Goal: Information Seeking & Learning: Learn about a topic

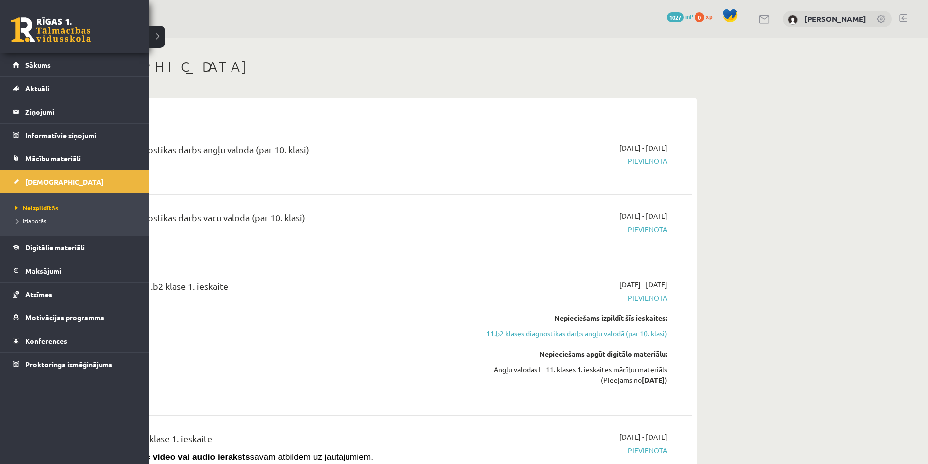
click at [37, 18] on link at bounding box center [51, 29] width 80 height 25
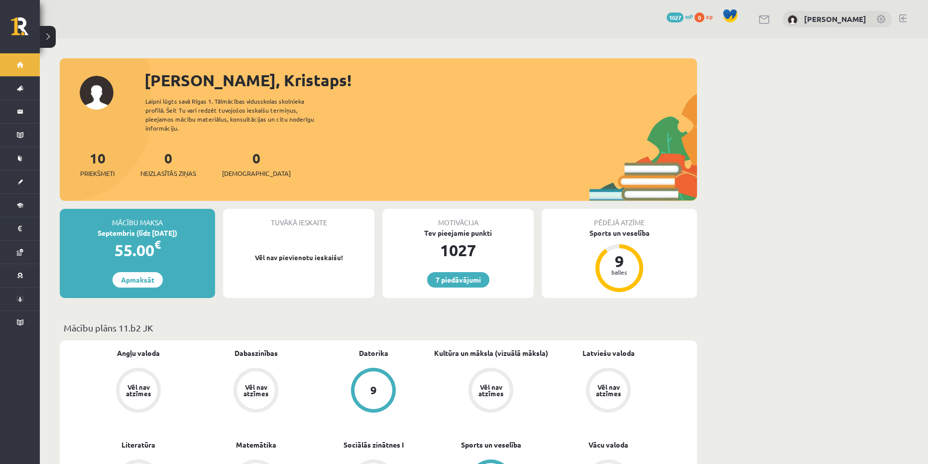
click at [220, 321] on p "Mācību plāns 11.b2 JK" at bounding box center [379, 327] width 630 height 13
click at [148, 321] on p "Mācību plāns 11.b2 JK" at bounding box center [379, 327] width 630 height 13
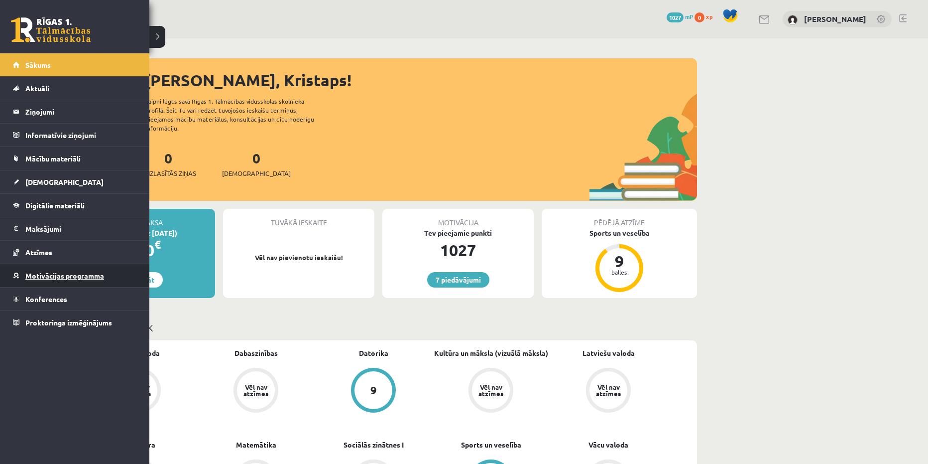
click at [54, 273] on span "Motivācijas programma" at bounding box center [64, 275] width 79 height 9
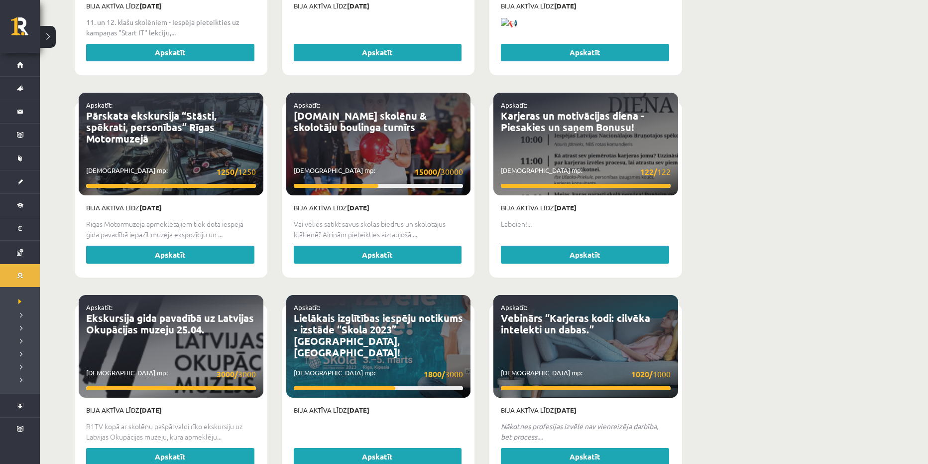
scroll to position [1811, 0]
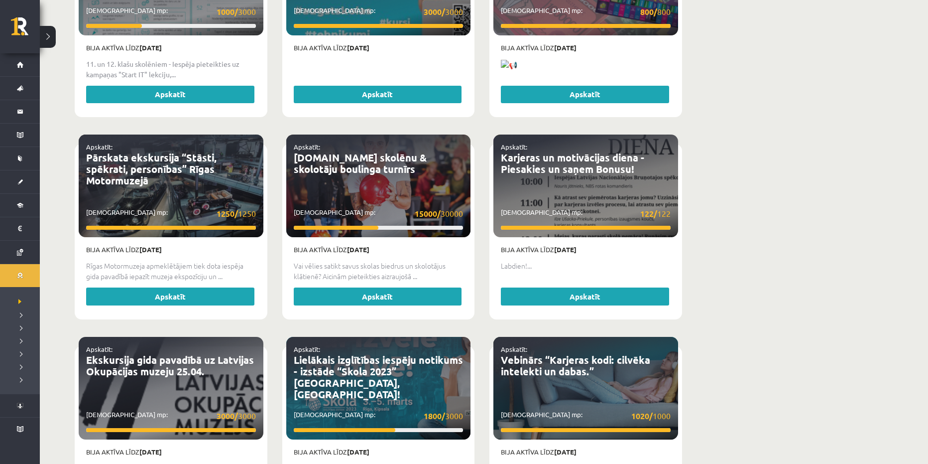
drag, startPoint x: 731, startPoint y: 232, endPoint x: 728, endPoint y: 222, distance: 10.6
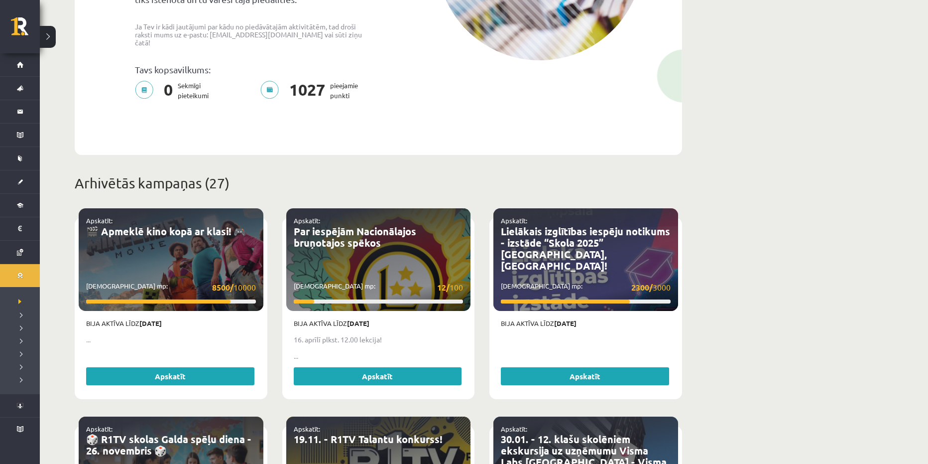
scroll to position [249, 0]
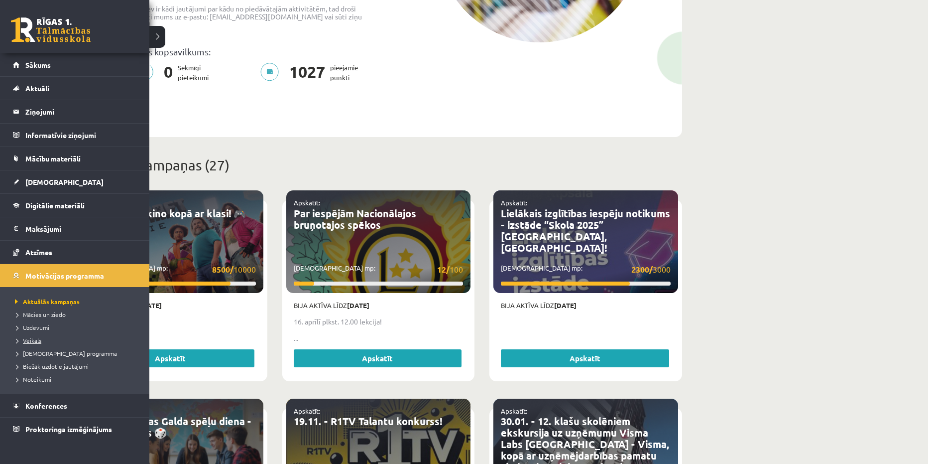
click at [38, 340] on span "Veikals" at bounding box center [26, 340] width 29 height 8
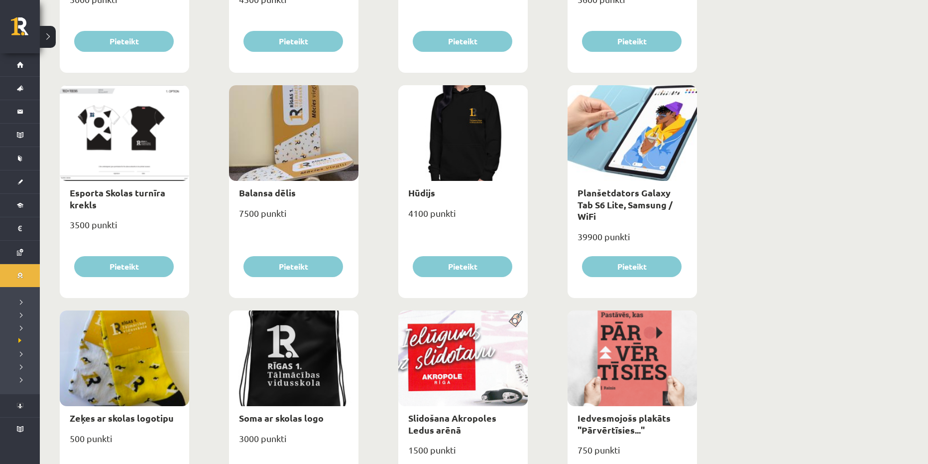
scroll to position [532, 0]
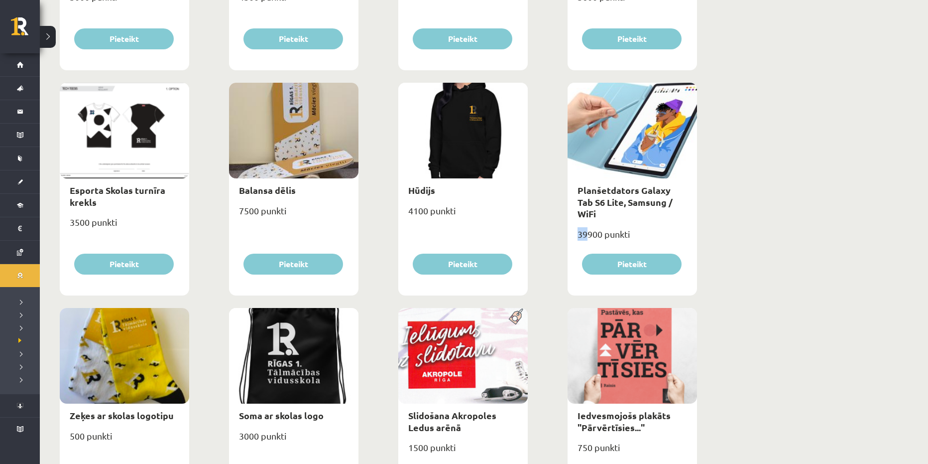
drag, startPoint x: 579, startPoint y: 224, endPoint x: 588, endPoint y: 224, distance: 9.5
click at [588, 226] on div "39900 punkti" at bounding box center [633, 238] width 130 height 25
click at [555, 277] on div "Lietussargs 4000 punkti Pieteikt Cepure ar skolas logo 3100 punkti Pieteikt Krū…" at bounding box center [378, 305] width 643 height 1351
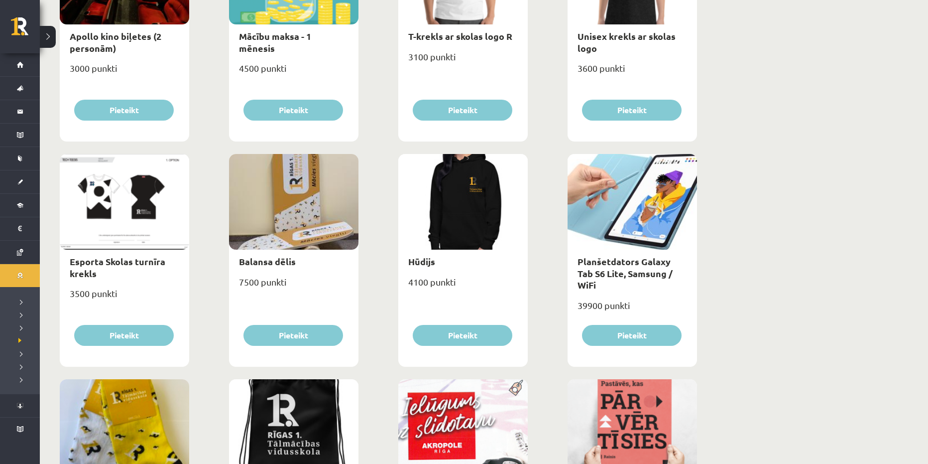
scroll to position [0, 0]
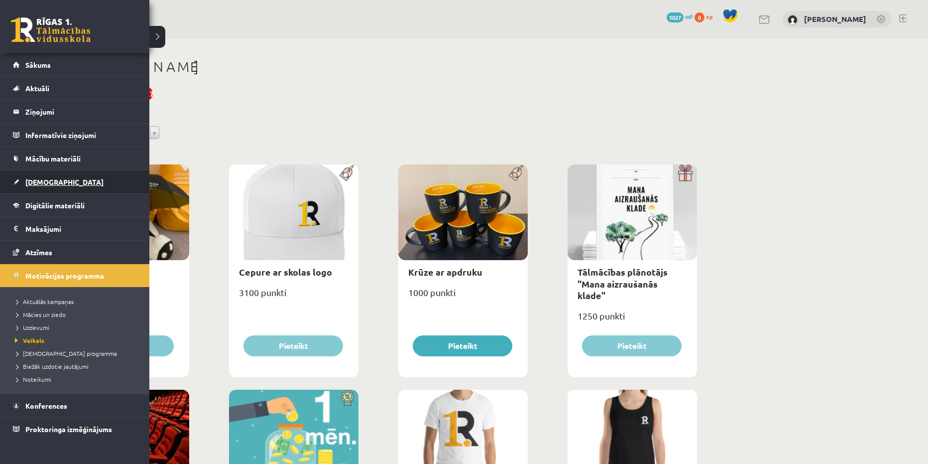
click at [43, 175] on link "[DEMOGRAPHIC_DATA]" at bounding box center [75, 181] width 124 height 23
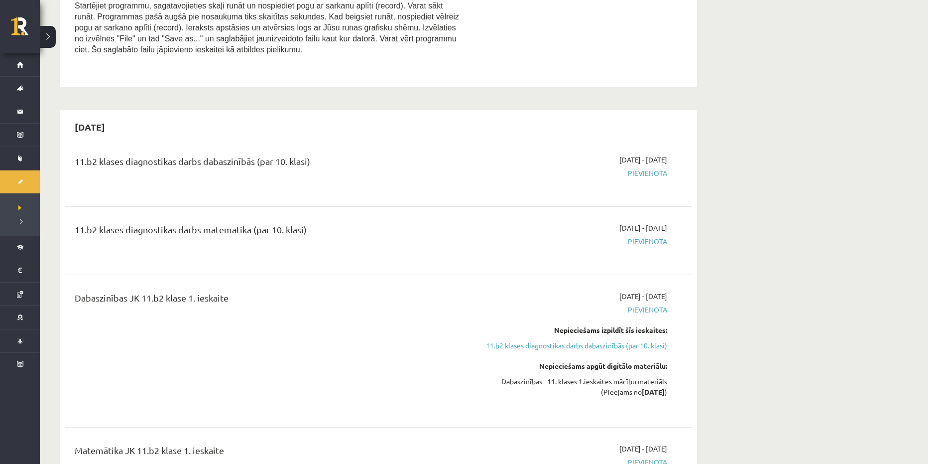
scroll to position [1705, 0]
click at [236, 222] on div "11.b2 klases diagnostikas darbs matemātikā (par 10. klasi)" at bounding box center [270, 231] width 390 height 18
click at [341, 222] on div "11.b2 klases diagnostikas darbs matemātikā (par 10. klasi)" at bounding box center [270, 231] width 390 height 18
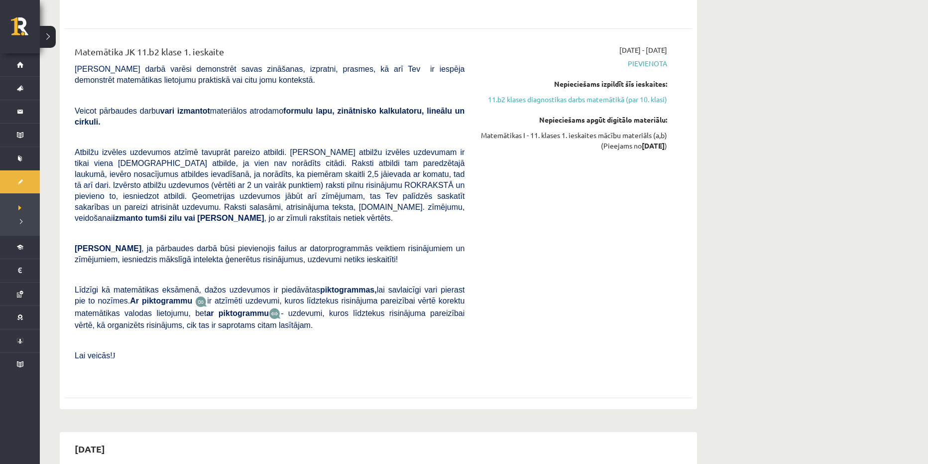
scroll to position [2003, 0]
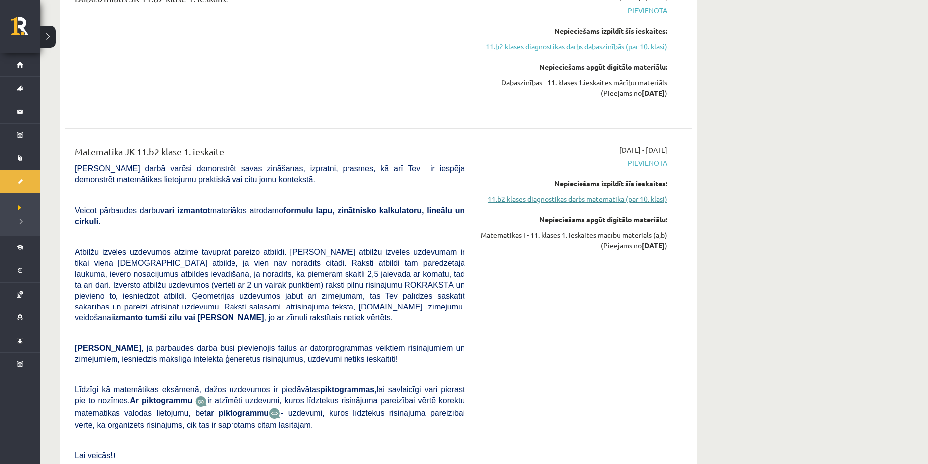
click at [507, 194] on link "11.b2 klases diagnostikas darbs matemātikā (par 10. klasi)" at bounding box center [574, 199] width 188 height 10
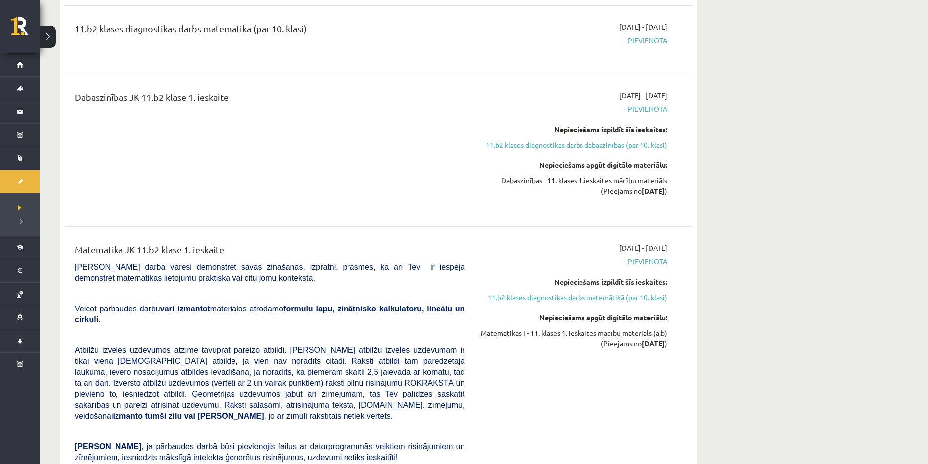
drag, startPoint x: 479, startPoint y: 320, endPoint x: 674, endPoint y: 320, distance: 194.8
click at [674, 320] on div "2025-10-16 - 2025-10-31 Pievienota Nepieciešams izpildīt šīs ieskaites: 11.b2 k…" at bounding box center [573, 411] width 203 height 337
click at [598, 378] on div "2025-10-16 - 2025-10-31 Pievienota Nepieciešams izpildīt šīs ieskaites: 11.b2 k…" at bounding box center [573, 411] width 203 height 337
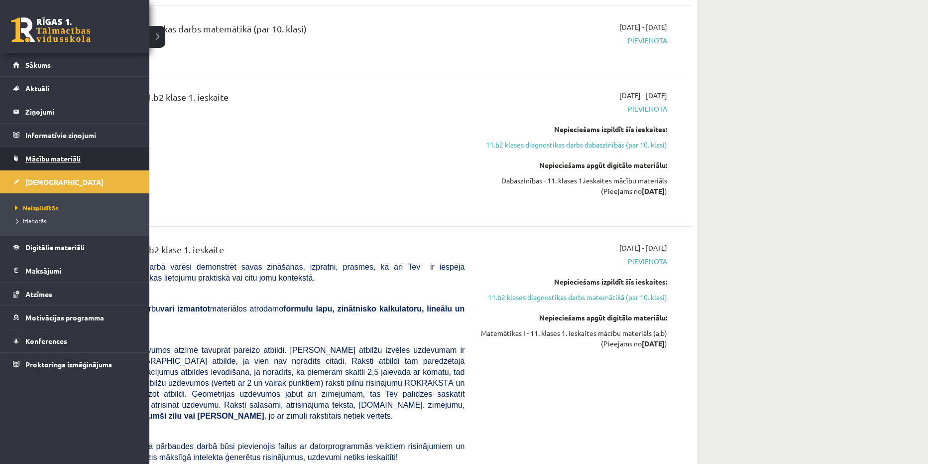
click at [48, 159] on span "Mācību materiāli" at bounding box center [52, 158] width 55 height 9
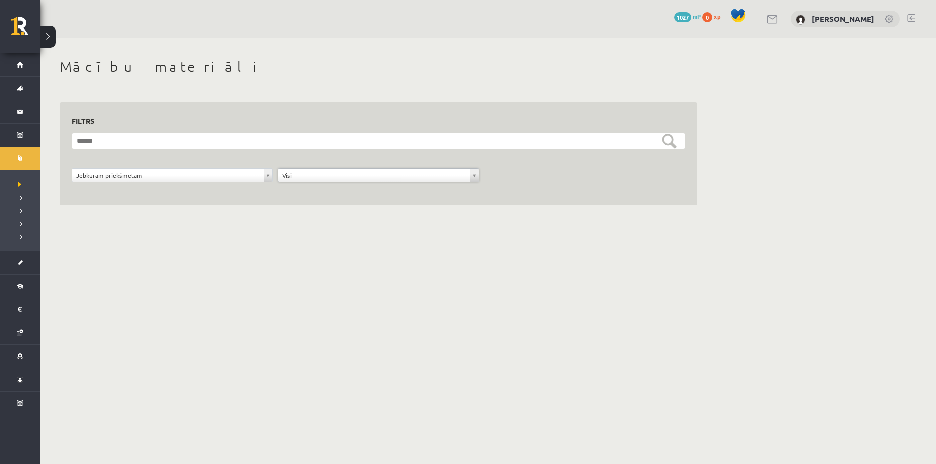
click at [149, 294] on body "7 Dāvanas 1027 mP 0 xp Kristaps Lukass Sākums Aktuāli Kā mācīties eSKOLĀ Kontak…" at bounding box center [468, 232] width 936 height 464
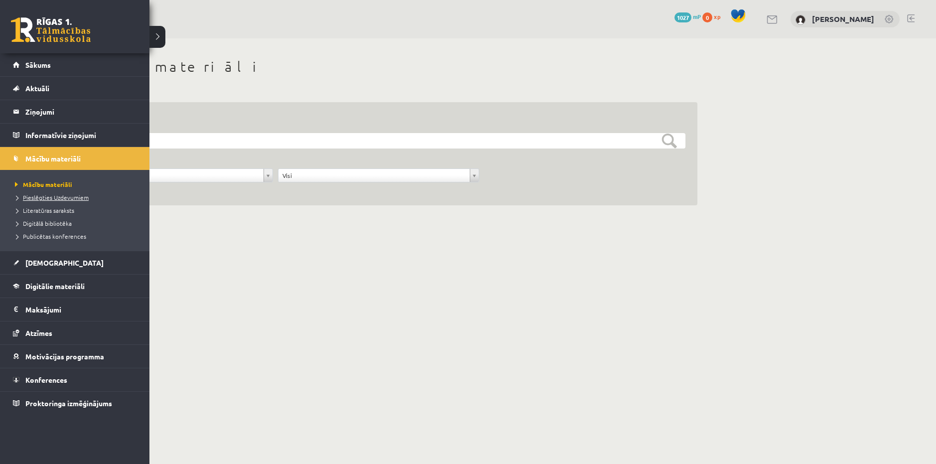
click at [58, 196] on span "Pieslēgties Uzdevumiem" at bounding box center [50, 197] width 76 height 8
click at [57, 221] on span "Digitālā bibliotēka" at bounding box center [41, 223] width 59 height 8
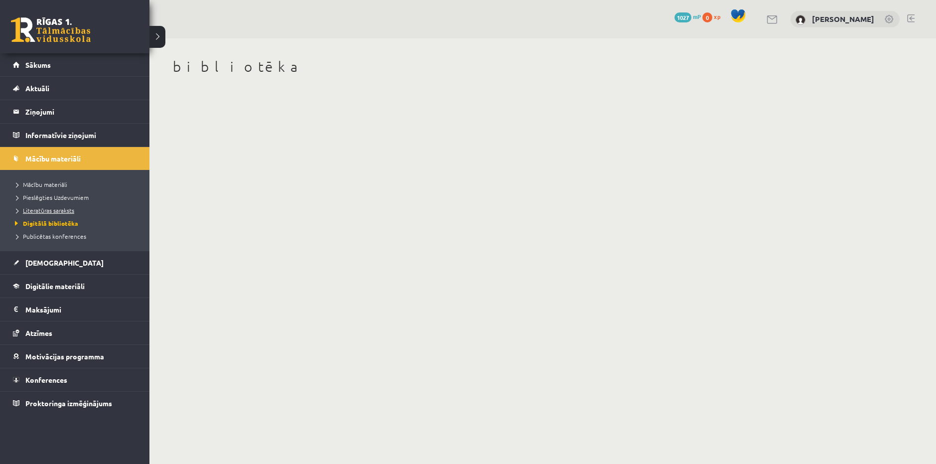
click at [45, 207] on link "Literatūras saraksts" at bounding box center [75, 210] width 127 height 9
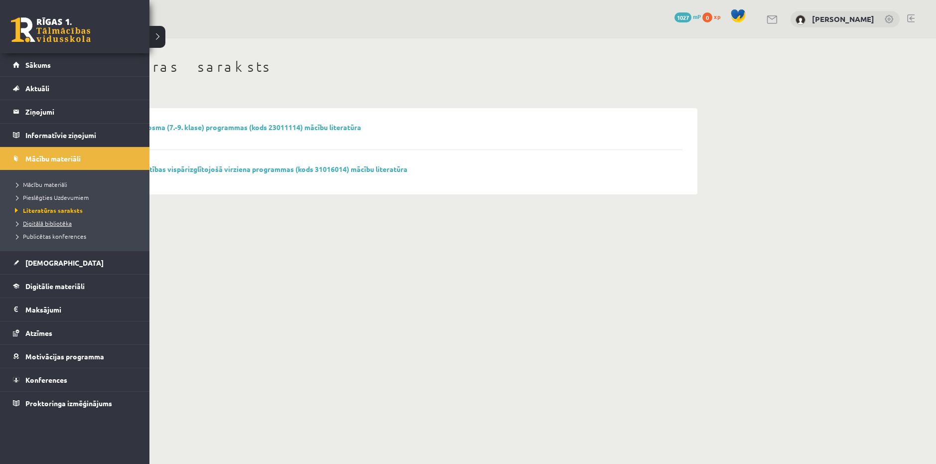
click at [47, 219] on link "Digitālā bibliotēka" at bounding box center [75, 223] width 127 height 9
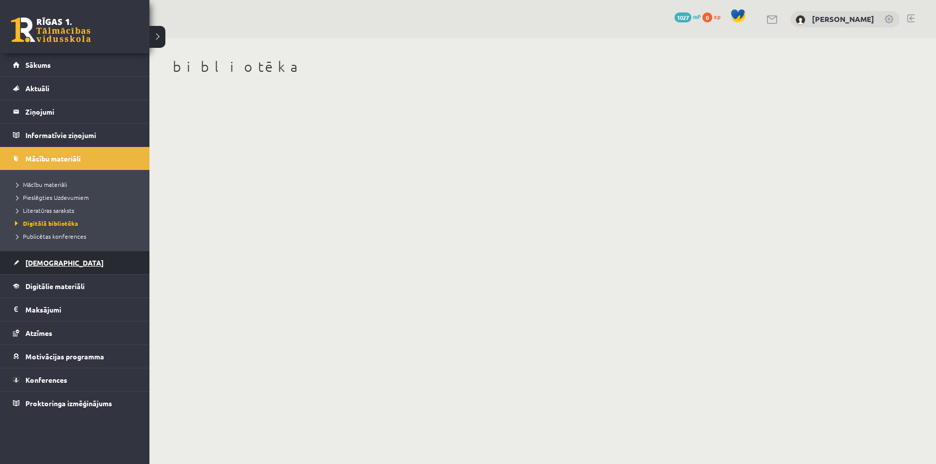
click at [54, 261] on span "[DEMOGRAPHIC_DATA]" at bounding box center [64, 262] width 78 height 9
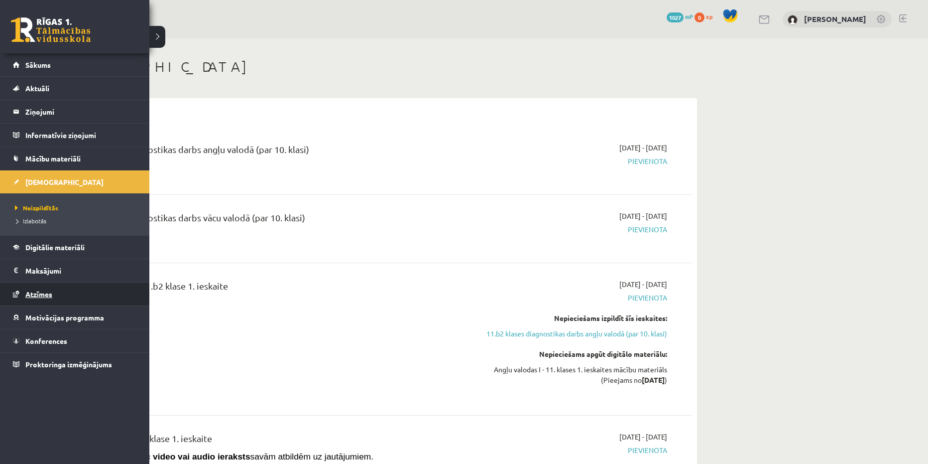
click at [41, 294] on span "Atzīmes" at bounding box center [38, 293] width 27 height 9
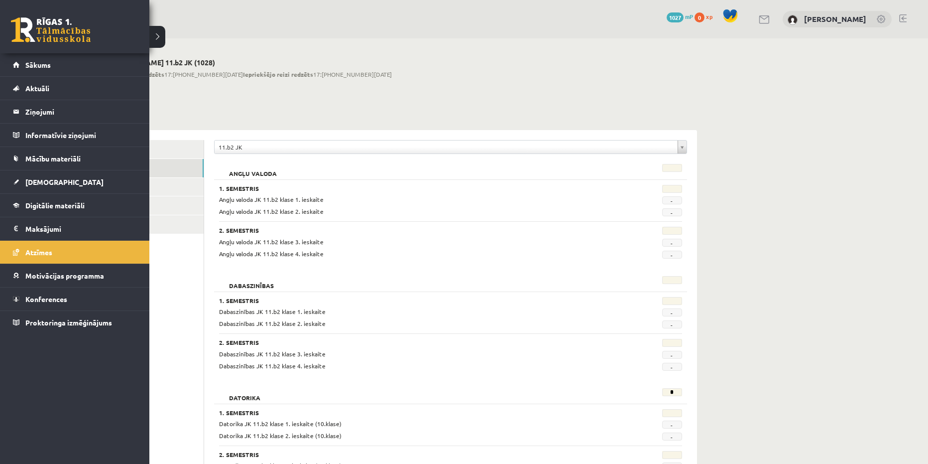
click at [37, 19] on link at bounding box center [51, 29] width 80 height 25
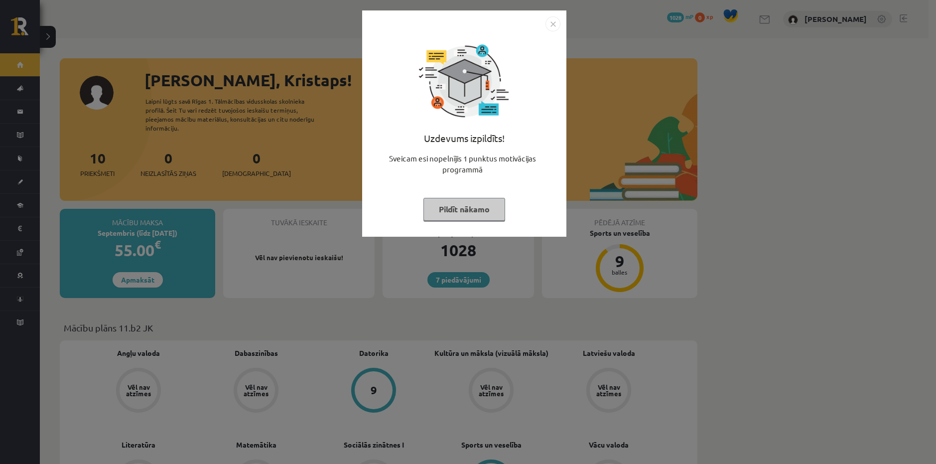
click at [462, 206] on button "Pildīt nākamo" at bounding box center [464, 209] width 82 height 23
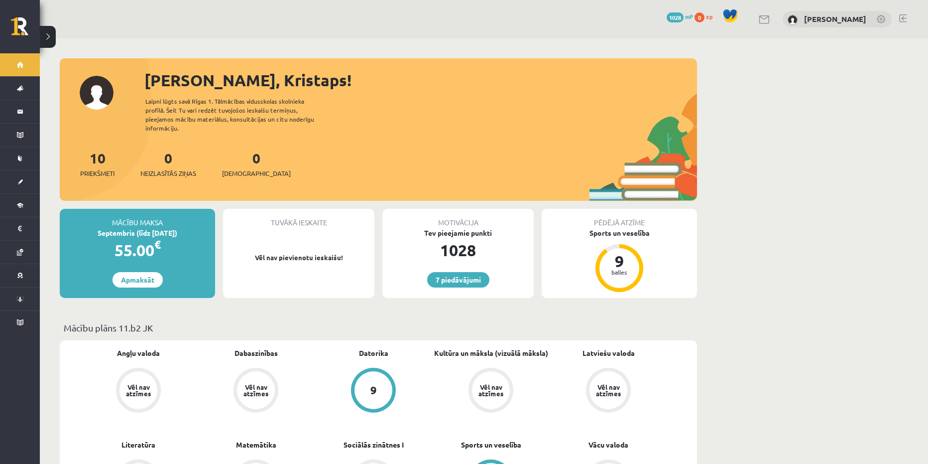
click at [96, 157] on div "10 Priekšmeti" at bounding box center [97, 162] width 34 height 31
click at [100, 152] on link "10 Priekšmeti" at bounding box center [97, 163] width 34 height 29
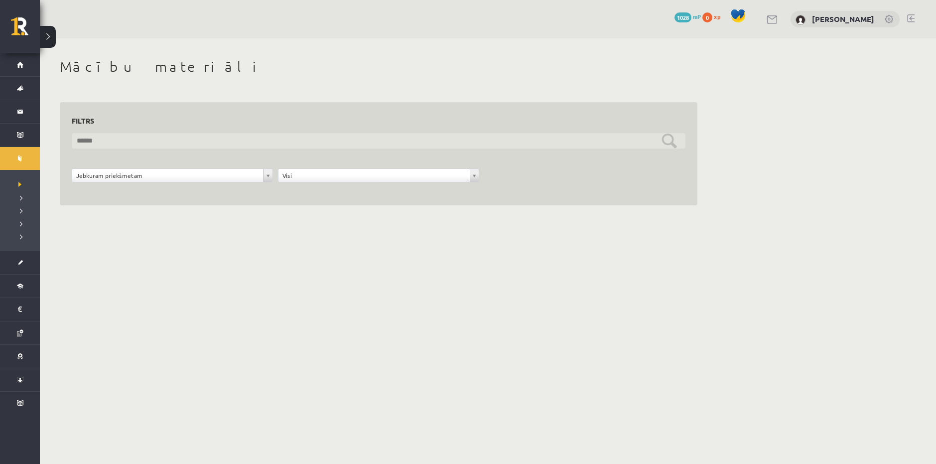
click at [149, 145] on input "text" at bounding box center [379, 140] width 614 height 15
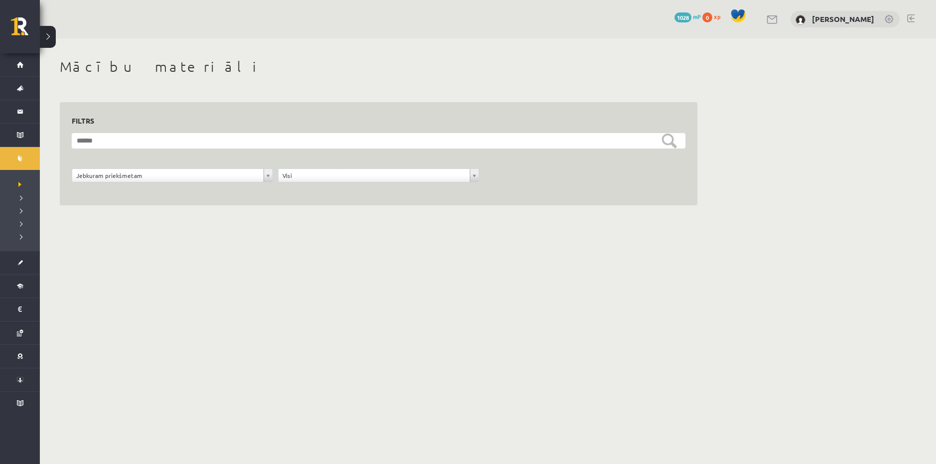
click at [152, 184] on div "**********" at bounding box center [172, 177] width 206 height 19
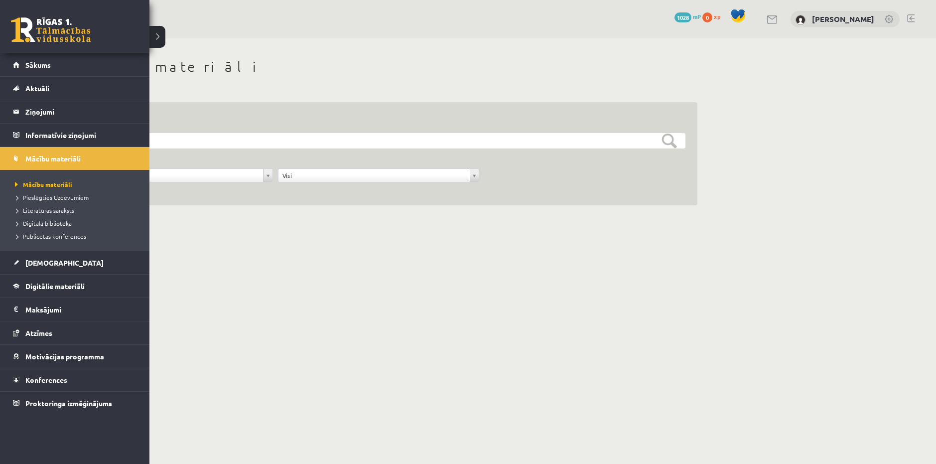
click at [50, 15] on div "0 Dāvanas 1028 mP 0 xp" at bounding box center [74, 26] width 149 height 53
click at [48, 35] on link at bounding box center [51, 29] width 80 height 25
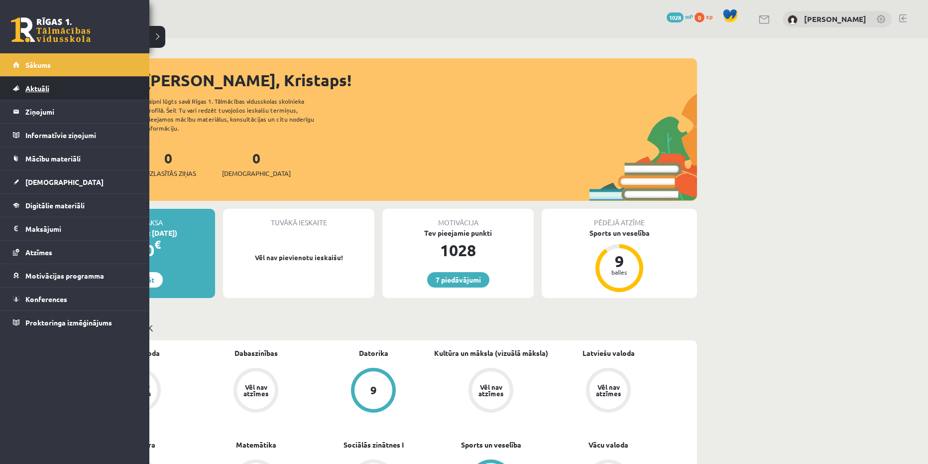
click at [44, 92] on link "Aktuāli" at bounding box center [75, 88] width 124 height 23
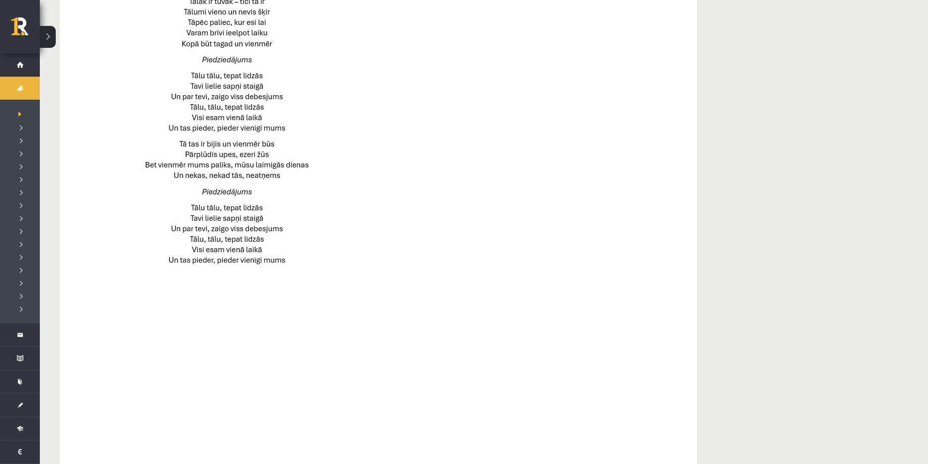
scroll to position [532, 0]
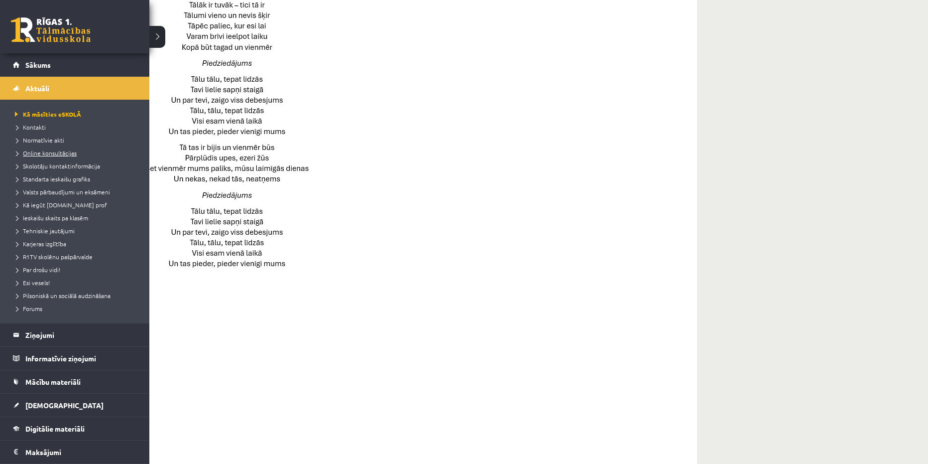
click at [46, 153] on span "Online konsultācijas" at bounding box center [44, 153] width 64 height 8
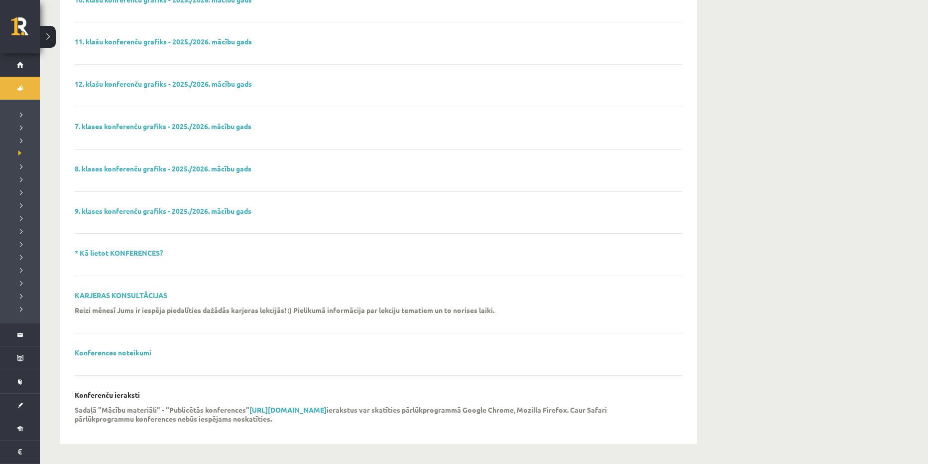
scroll to position [194, 0]
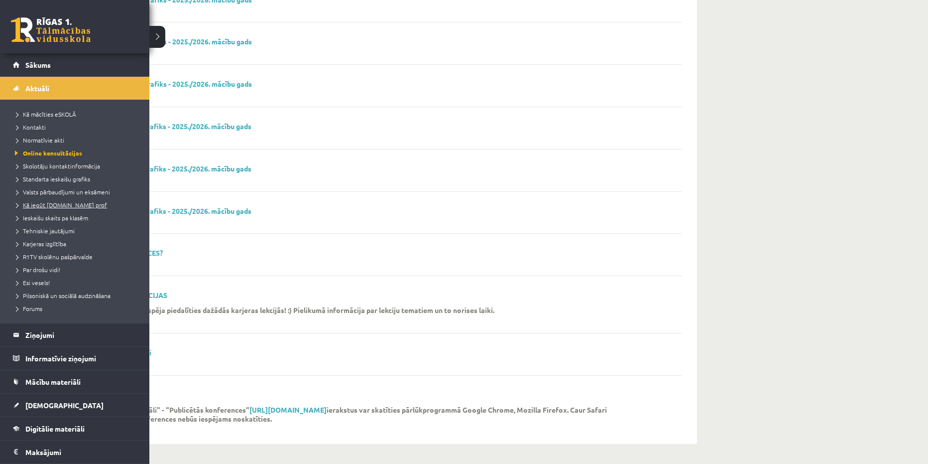
click at [48, 203] on span "Kā iegūt [DOMAIN_NAME] prof" at bounding box center [59, 205] width 95 height 8
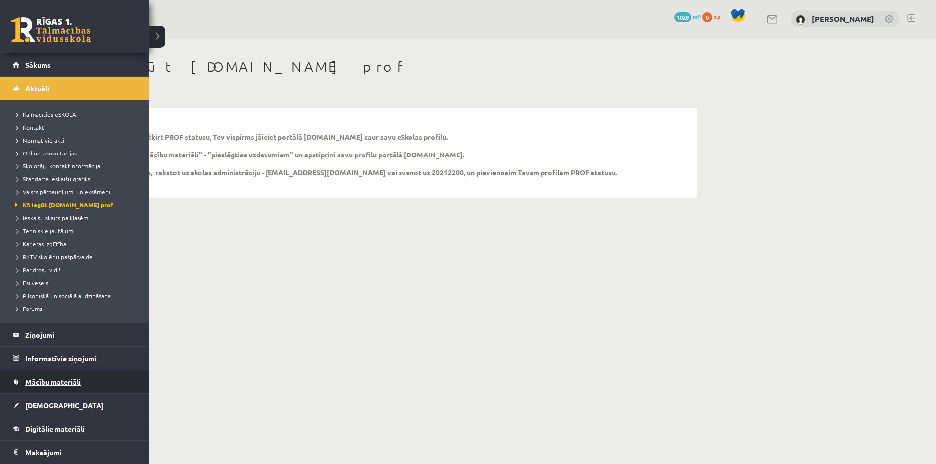
click at [58, 381] on span "Mācību materiāli" at bounding box center [52, 381] width 55 height 9
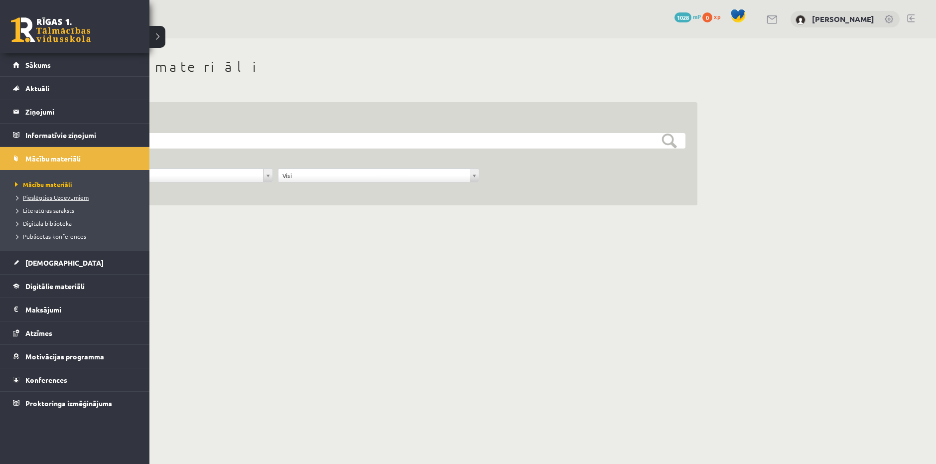
click at [43, 195] on span "Pieslēgties Uzdevumiem" at bounding box center [50, 197] width 76 height 8
click at [34, 193] on link "Pieslēgties Uzdevumiem" at bounding box center [75, 197] width 127 height 9
click at [14, 19] on link at bounding box center [51, 29] width 80 height 25
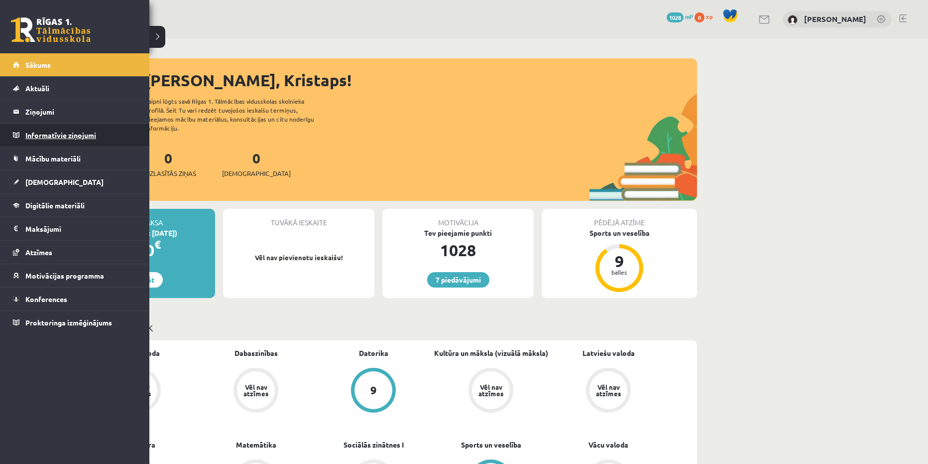
click at [46, 142] on legend "Informatīvie ziņojumi 0" at bounding box center [81, 135] width 112 height 23
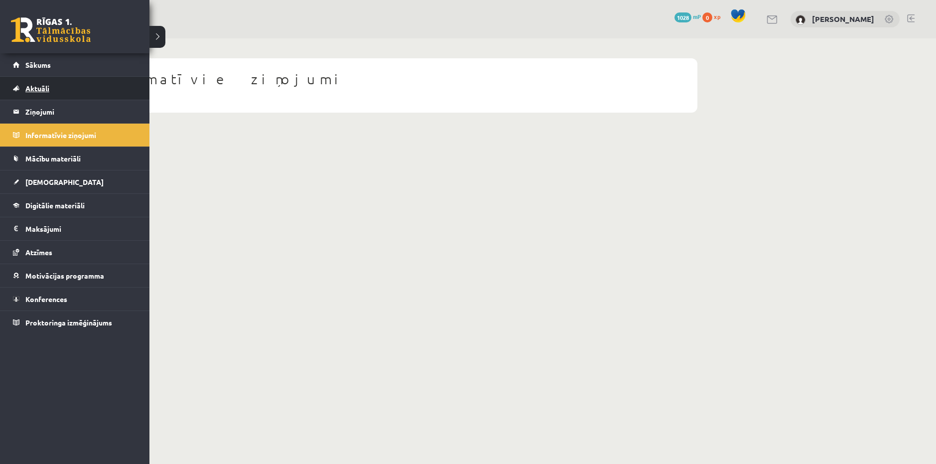
click at [43, 81] on link "Aktuāli" at bounding box center [75, 88] width 124 height 23
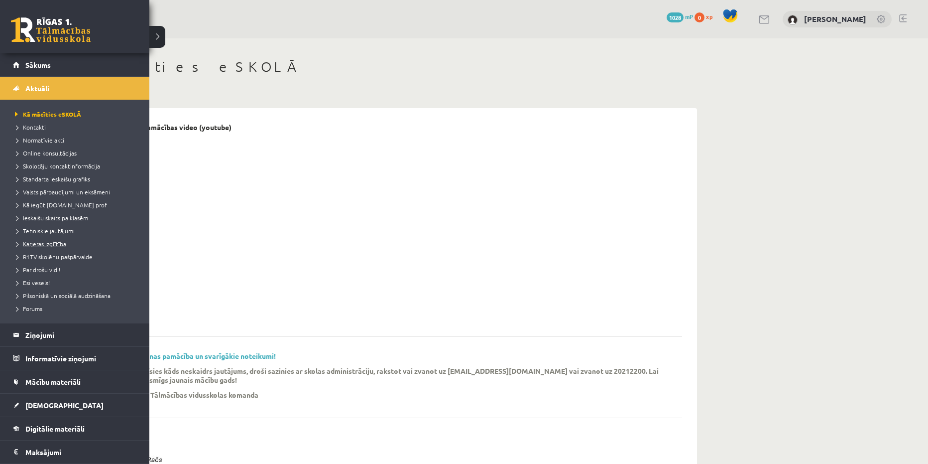
click at [53, 246] on span "Karjeras izglītība" at bounding box center [39, 244] width 54 height 8
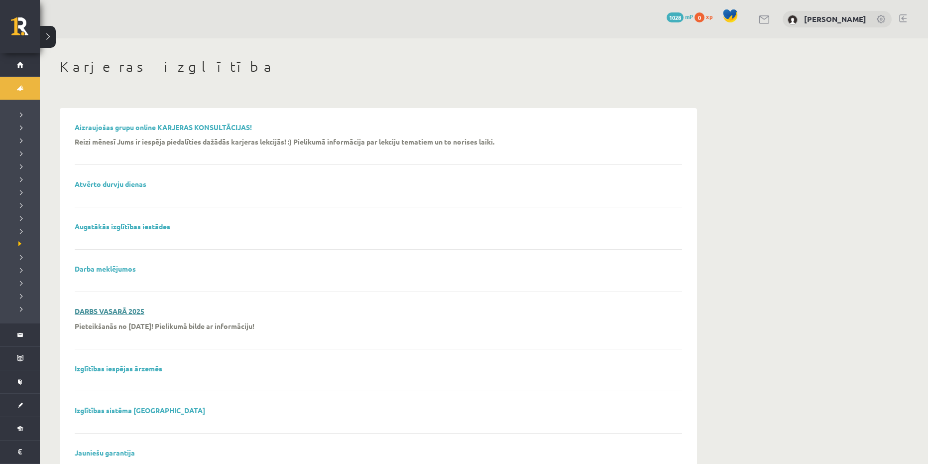
click at [102, 309] on link "DARBS VASARĀ 2025" at bounding box center [110, 310] width 70 height 9
click at [117, 224] on link "Augstākās izglītības iestādes" at bounding box center [123, 226] width 96 height 9
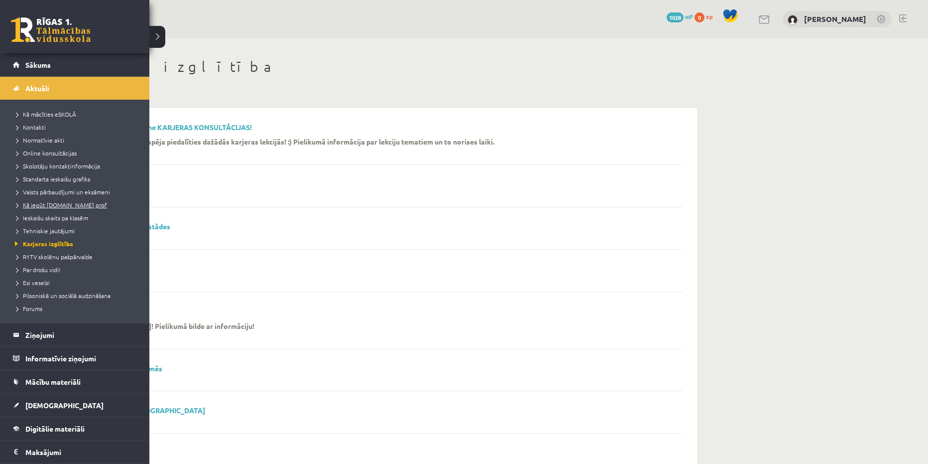
click at [53, 203] on span "Kā iegūt [DOMAIN_NAME] prof" at bounding box center [59, 205] width 95 height 8
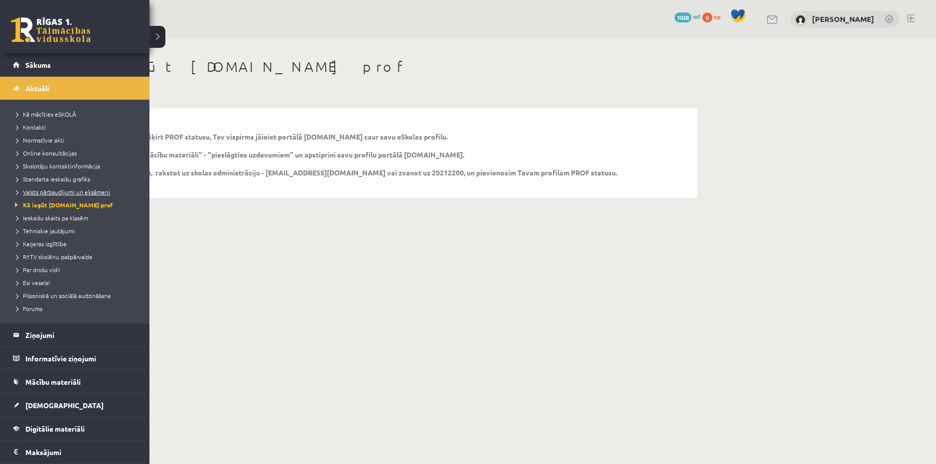
click at [44, 192] on span "Valsts pārbaudījumi un eksāmeni" at bounding box center [61, 192] width 98 height 8
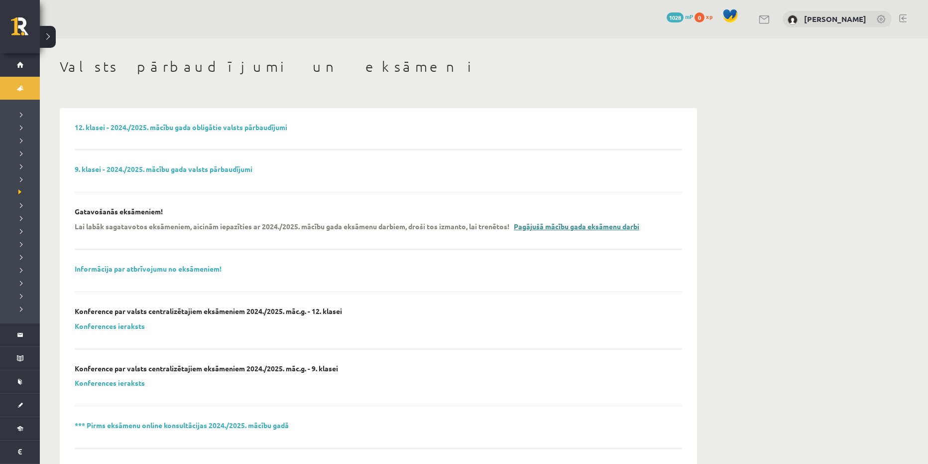
click at [568, 228] on link "Pagājušā mācību gada eksāmenu darbi" at bounding box center [577, 226] width 126 height 9
click at [121, 326] on link "Konferences ieraksts" at bounding box center [110, 325] width 70 height 9
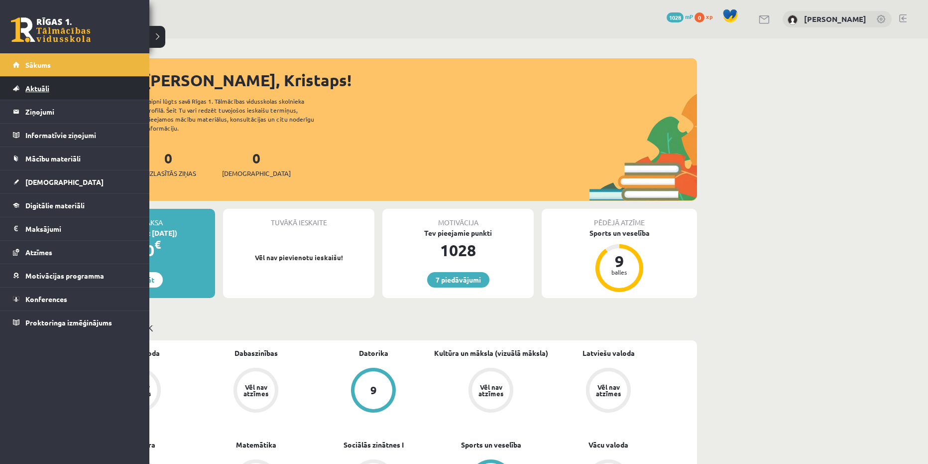
click at [55, 86] on link "Aktuāli" at bounding box center [75, 88] width 124 height 23
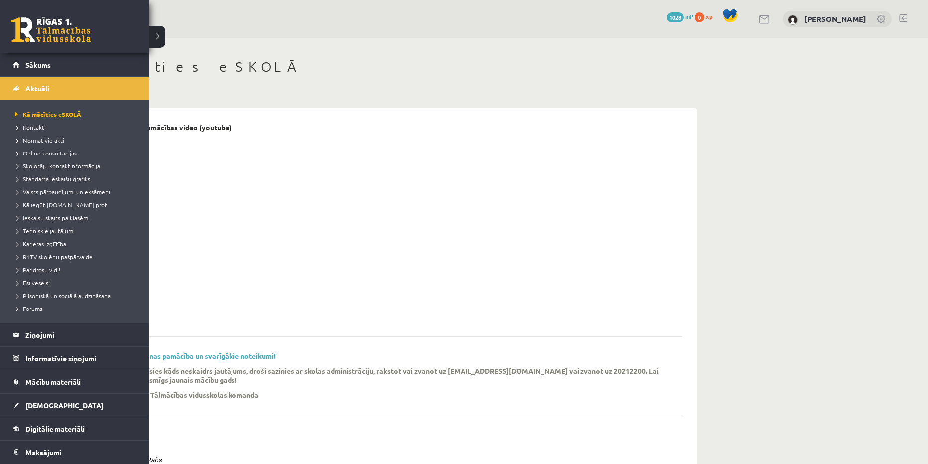
click at [55, 35] on link at bounding box center [51, 29] width 80 height 25
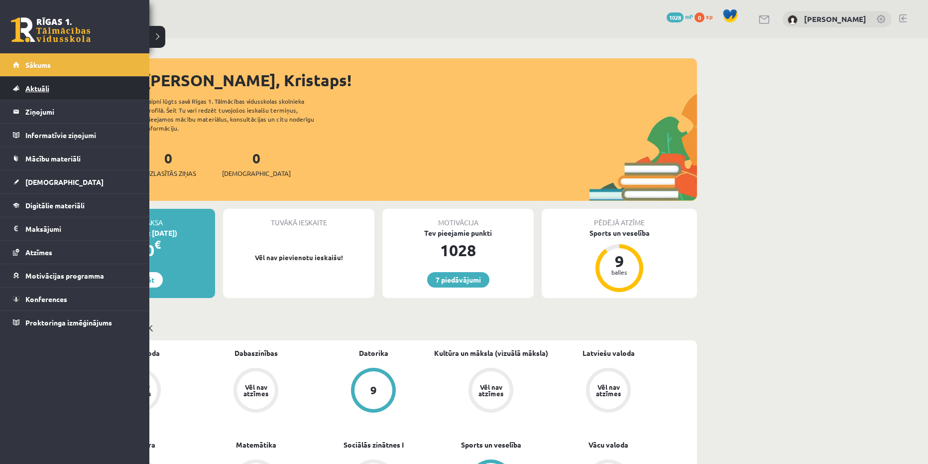
click at [42, 85] on span "Aktuāli" at bounding box center [37, 88] width 24 height 9
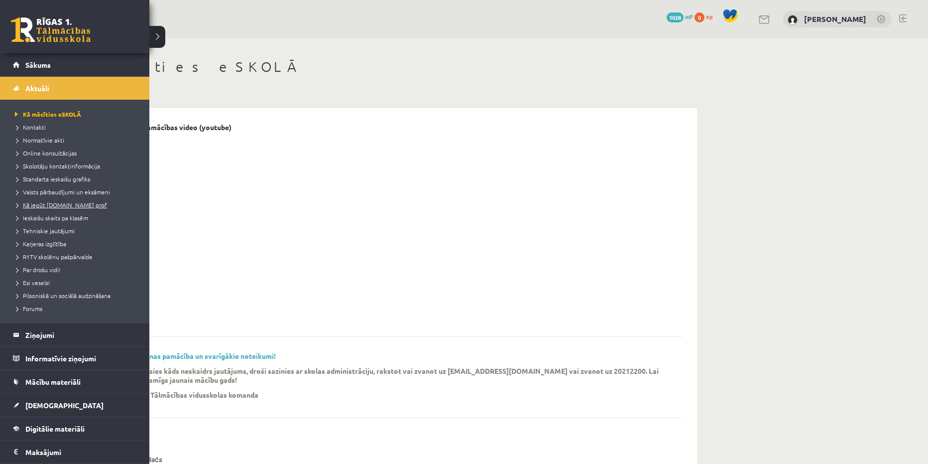
click at [48, 206] on span "Kā iegūt [DOMAIN_NAME] prof" at bounding box center [59, 205] width 95 height 8
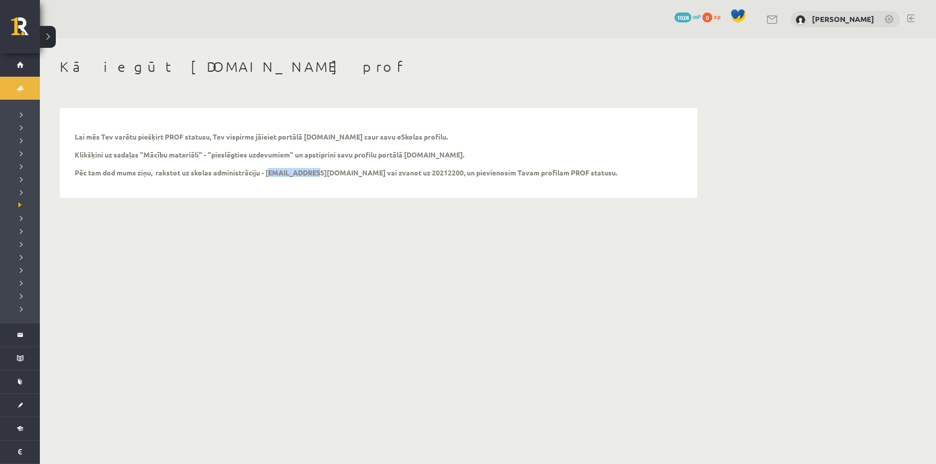
drag, startPoint x: 268, startPoint y: 174, endPoint x: 309, endPoint y: 174, distance: 41.3
click at [309, 174] on p "Lai mēs Tev varētu piešķirt PROF statusu, Tev vispirms jāieiet portālā [DOMAIN_…" at bounding box center [346, 154] width 542 height 45
copy p "[EMAIL_ADDRESS][DOMAIN_NAME]"
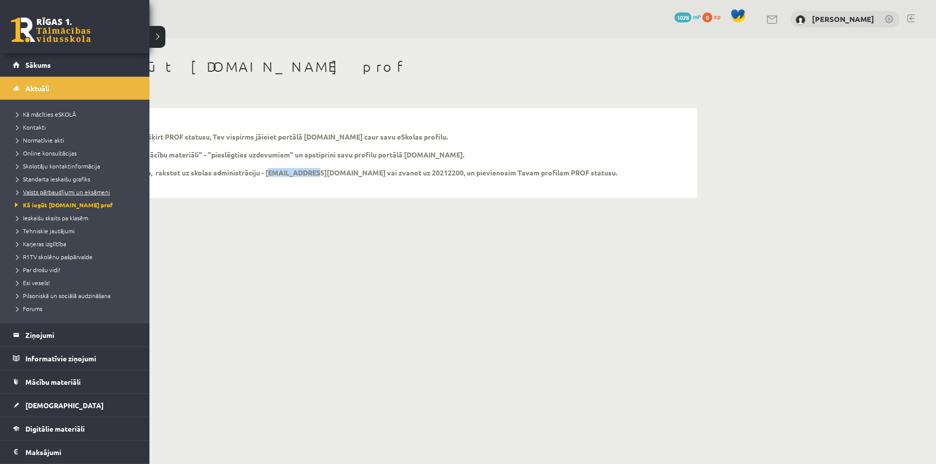
click at [58, 193] on span "Valsts pārbaudījumi un eksāmeni" at bounding box center [61, 192] width 98 height 8
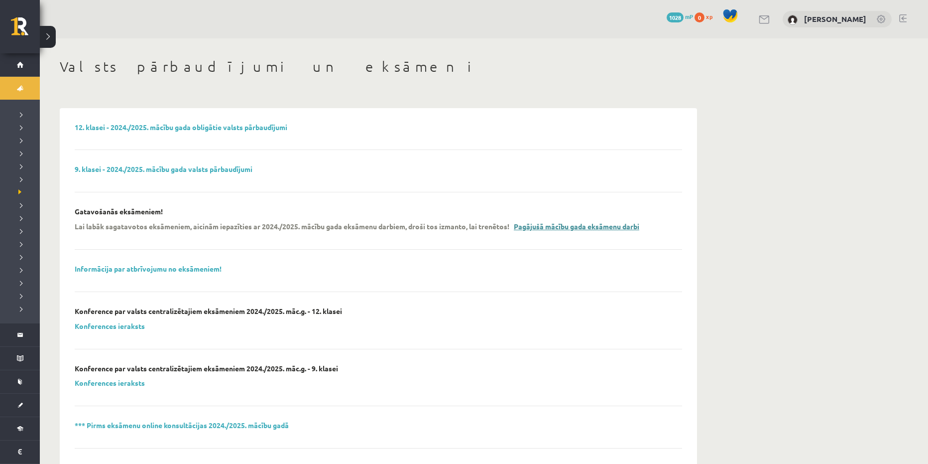
click at [603, 226] on link "Pagājušā mācību gada eksāmenu darbi" at bounding box center [577, 226] width 126 height 9
